Goal: Information Seeking & Learning: Learn about a topic

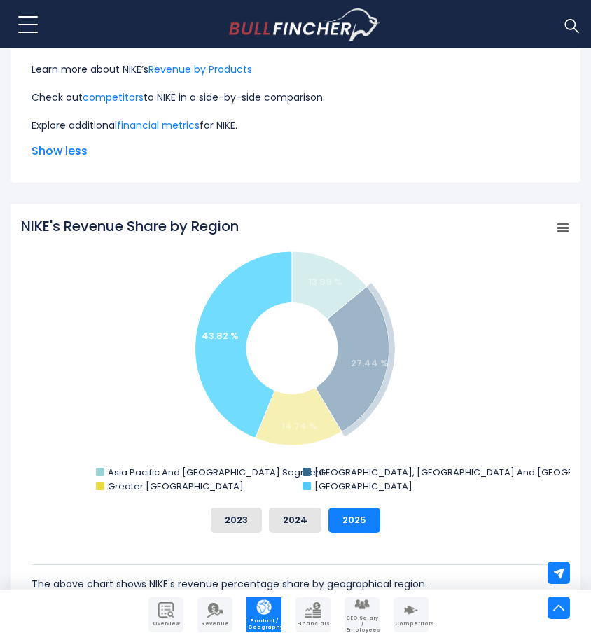
drag, startPoint x: 408, startPoint y: 488, endPoint x: 282, endPoint y: 461, distance: 129.0
click at [282, 461] on rect "NIKE's Revenue Share by Region" at bounding box center [295, 356] width 549 height 280
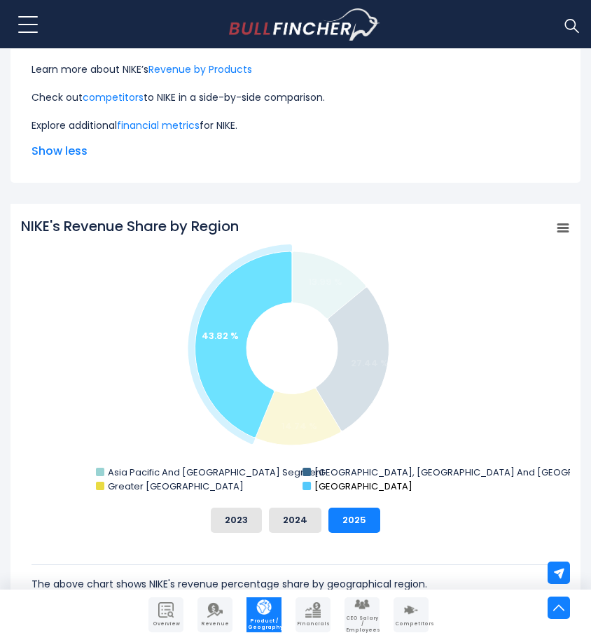
click at [370, 489] on text "[GEOGRAPHIC_DATA]" at bounding box center [363, 486] width 98 height 13
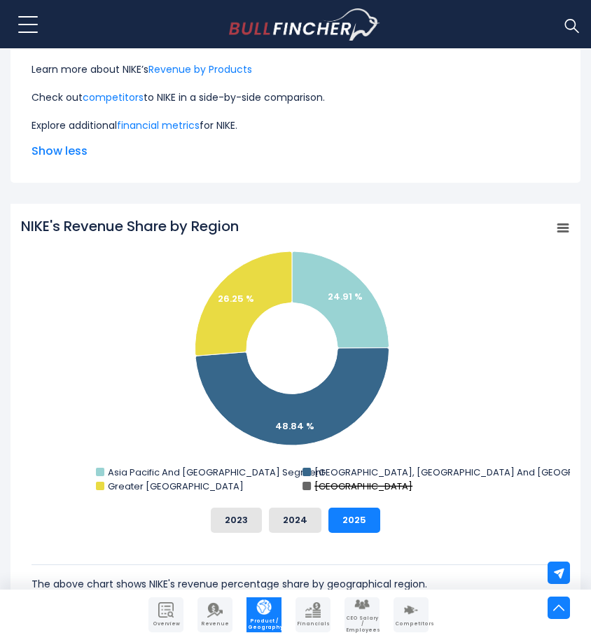
click at [365, 490] on text "[GEOGRAPHIC_DATA]" at bounding box center [363, 486] width 98 height 13
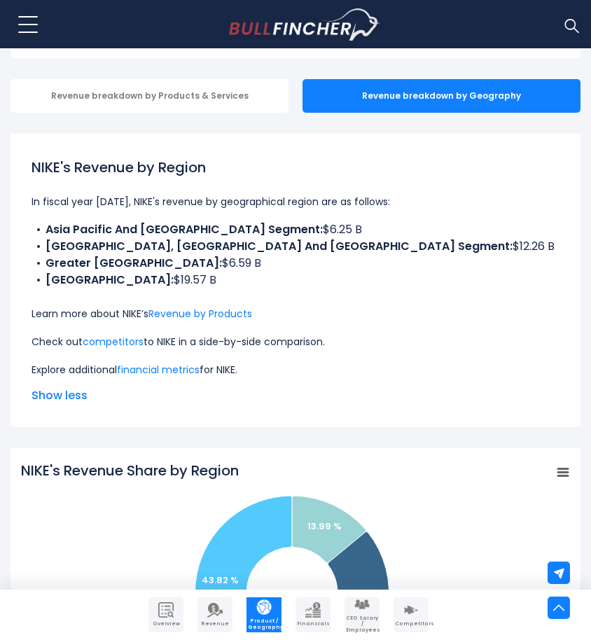
scroll to position [129, 0]
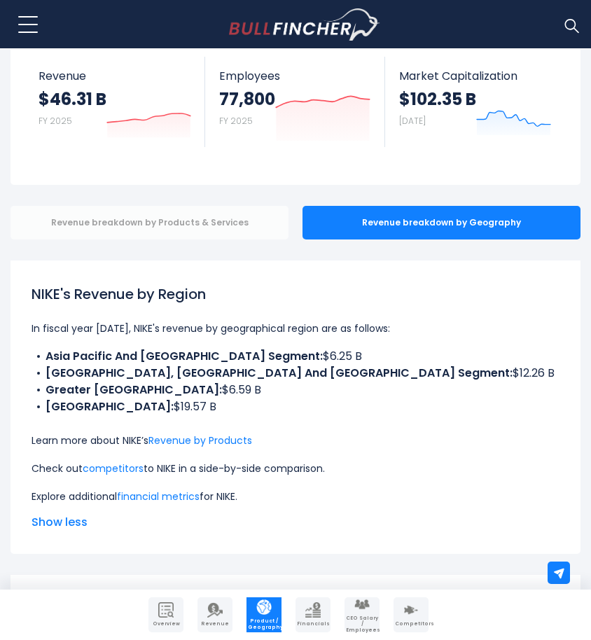
click at [195, 222] on div "Revenue breakdown by Products & Services" at bounding box center [150, 223] width 278 height 34
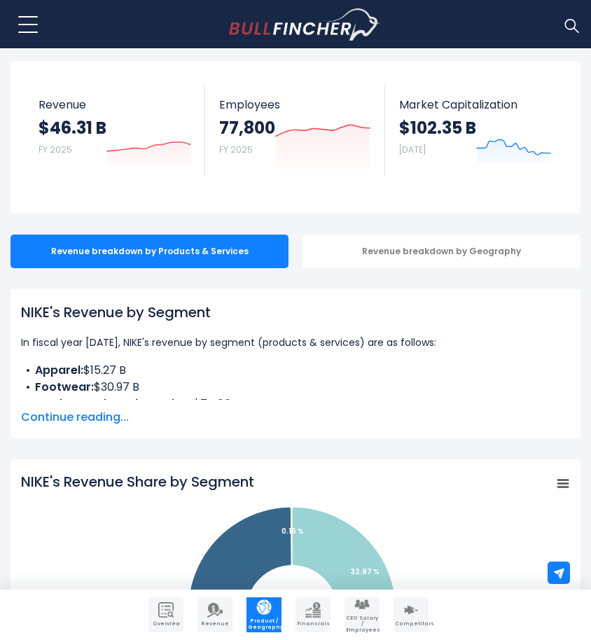
scroll to position [105, 0]
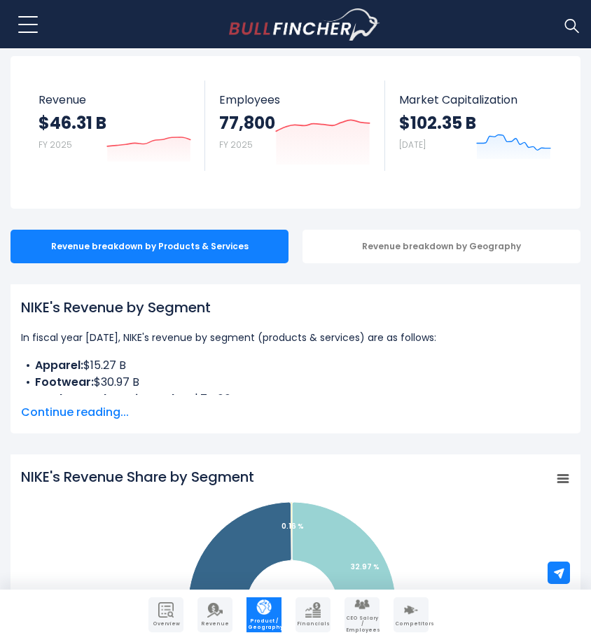
click at [95, 408] on span "Continue reading..." at bounding box center [295, 412] width 549 height 17
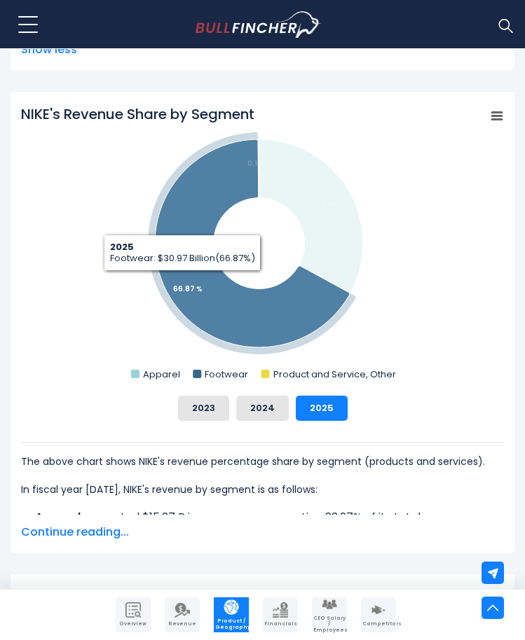
scroll to position [608, 0]
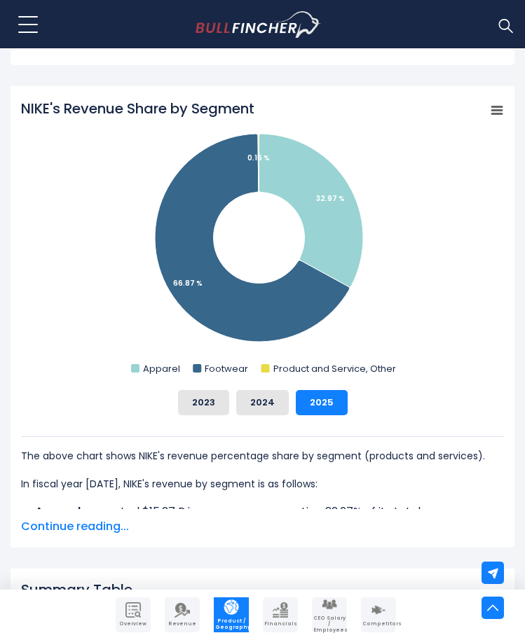
click at [85, 532] on span "Continue reading..." at bounding box center [262, 526] width 483 height 17
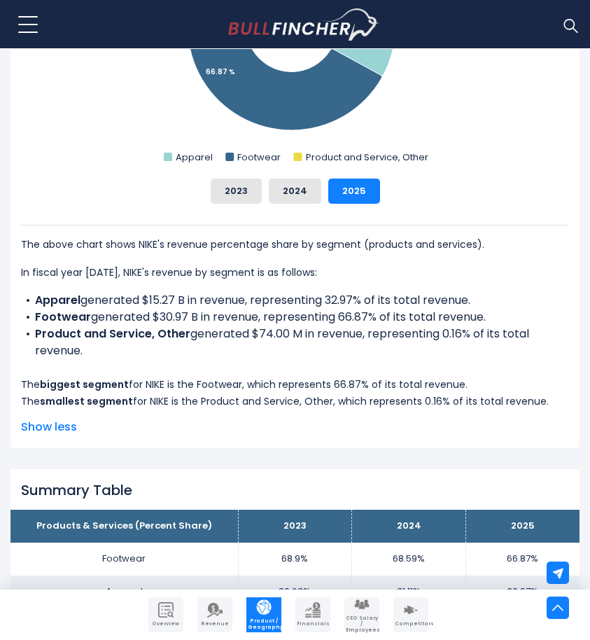
scroll to position [789, 0]
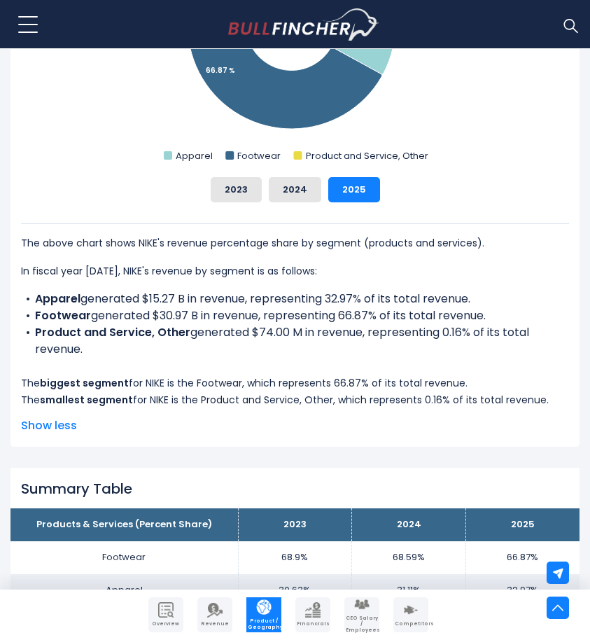
drag, startPoint x: 21, startPoint y: 381, endPoint x: 550, endPoint y: 403, distance: 529.2
click at [550, 403] on div "The above chart shows NIKE's revenue percentage share by segment (products and …" at bounding box center [295, 315] width 548 height 185
copy div "The biggest segment for NIKE is the Footwear, which represents 66.87% of its to…"
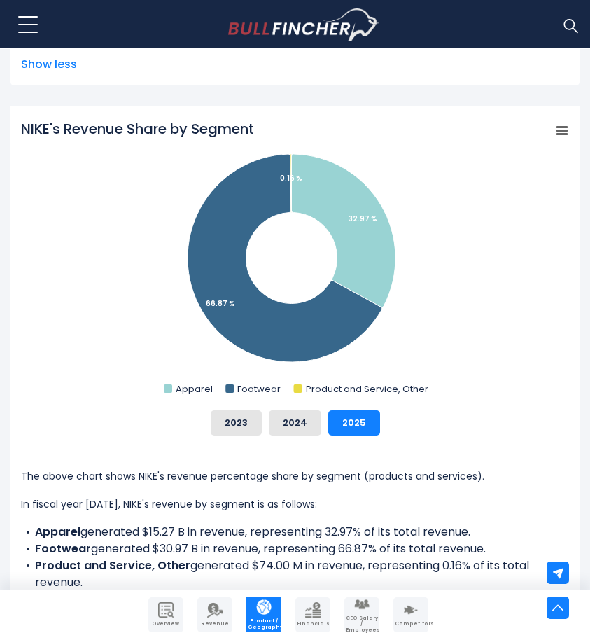
scroll to position [0, 0]
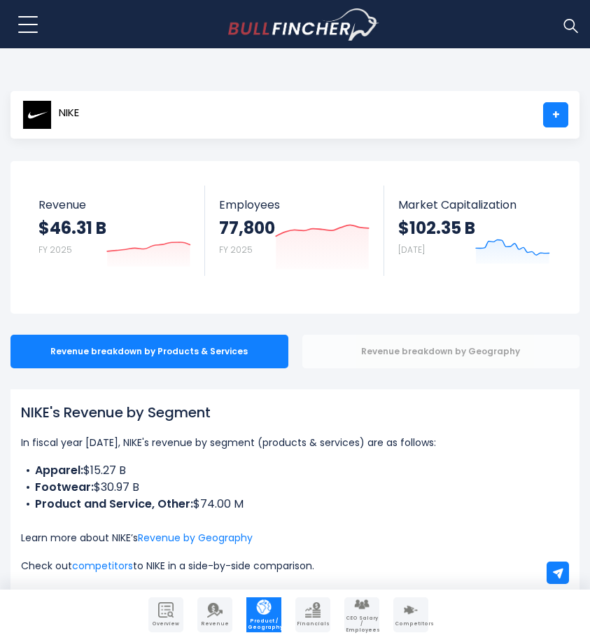
click at [457, 361] on div "Revenue breakdown by Geography" at bounding box center [442, 352] width 278 height 34
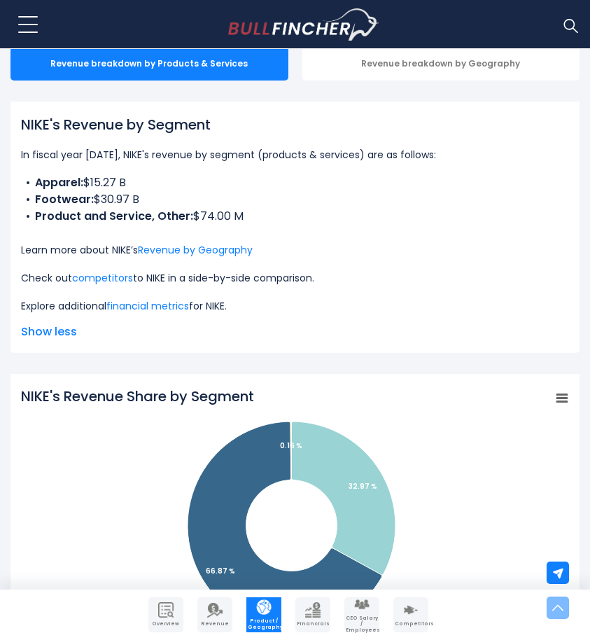
scroll to position [330, 0]
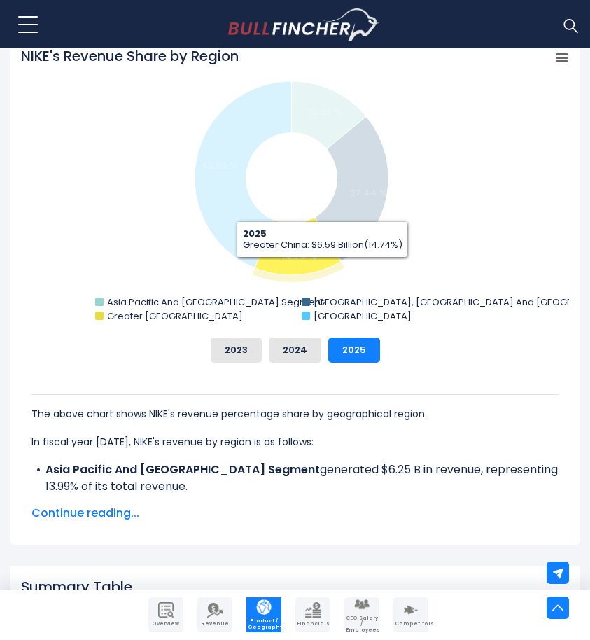
scroll to position [532, 0]
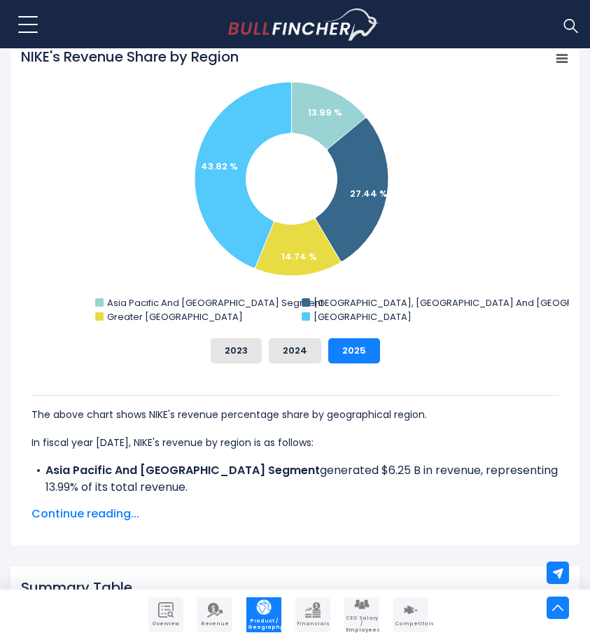
click at [98, 511] on span "Continue reading..." at bounding box center [295, 514] width 527 height 17
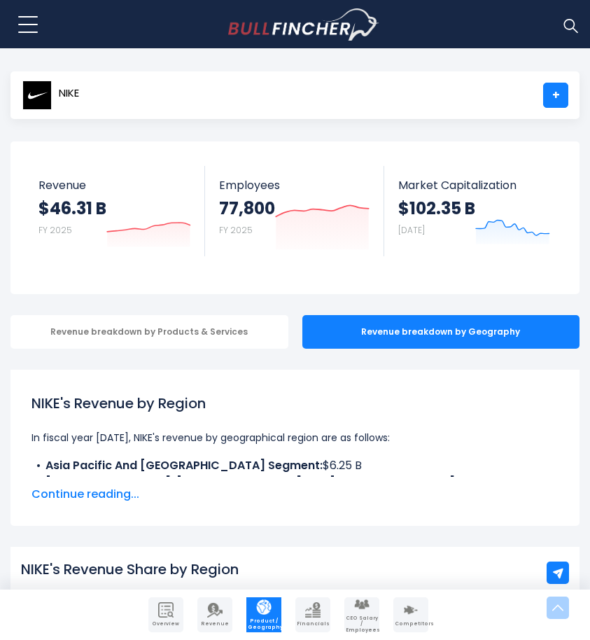
scroll to position [0, 0]
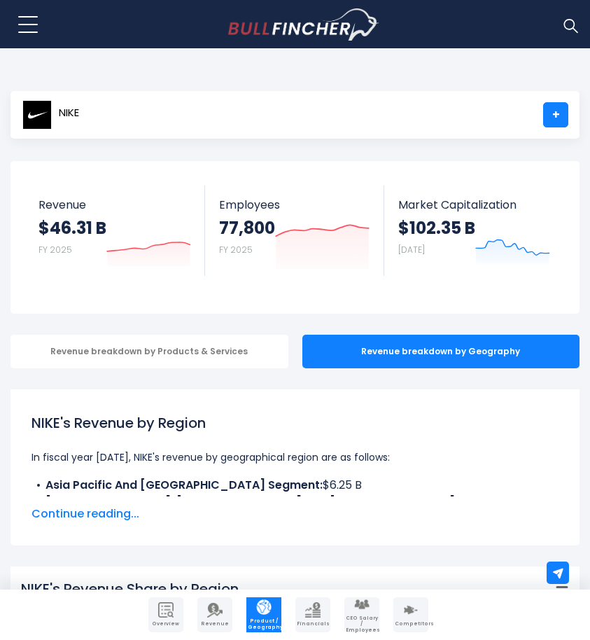
click at [39, 118] on img at bounding box center [36, 114] width 29 height 29
click at [60, 114] on span "NIKE" at bounding box center [69, 113] width 20 height 12
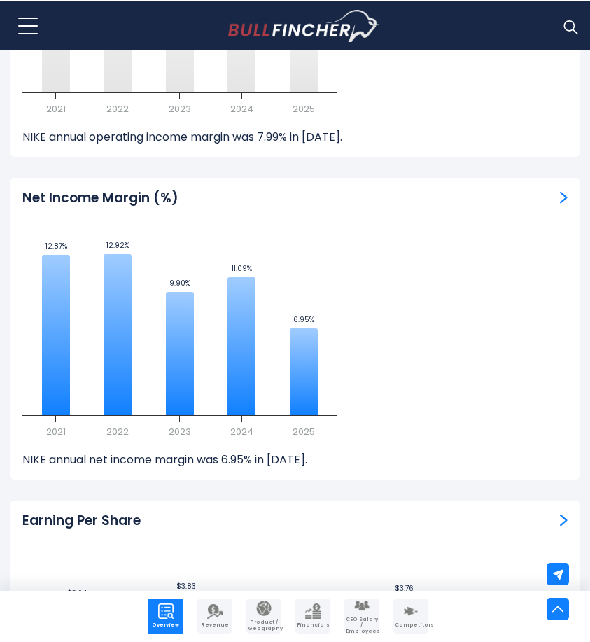
scroll to position [7478, 0]
